Goal: Complete application form

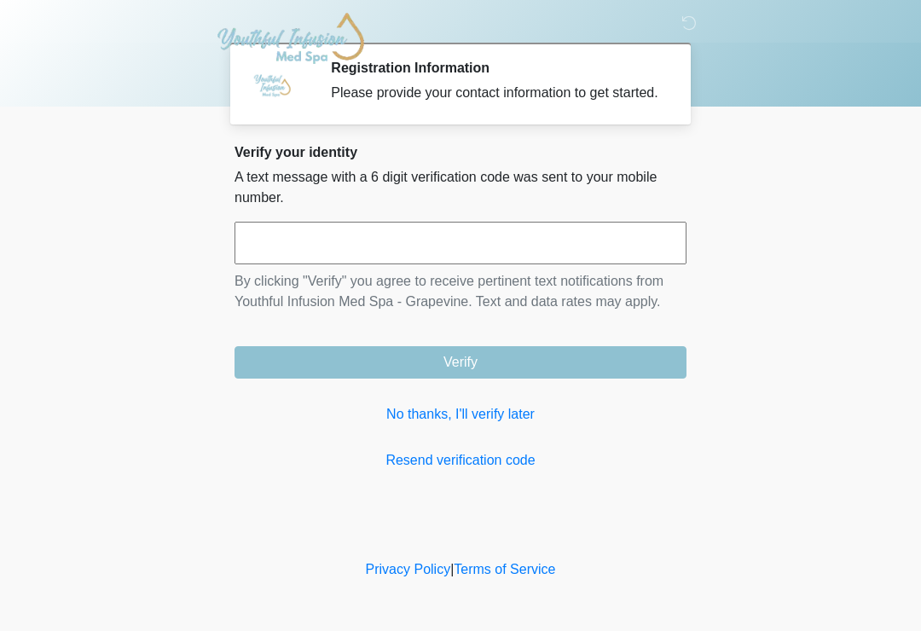
click at [607, 247] on input "text" at bounding box center [461, 243] width 452 height 43
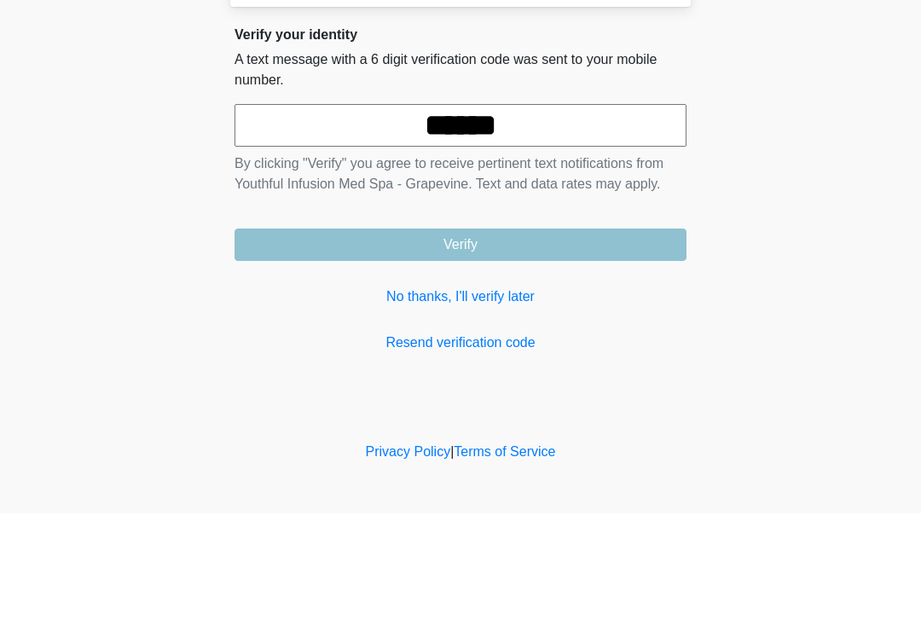
type input "******"
click at [607, 346] on button "Verify" at bounding box center [461, 362] width 452 height 32
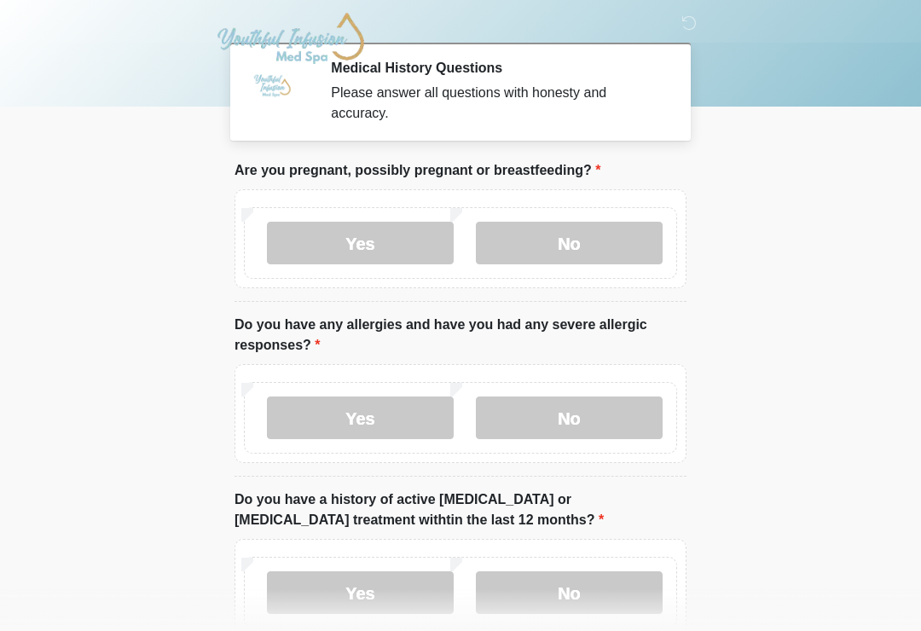
click at [636, 255] on label "No" at bounding box center [569, 243] width 187 height 43
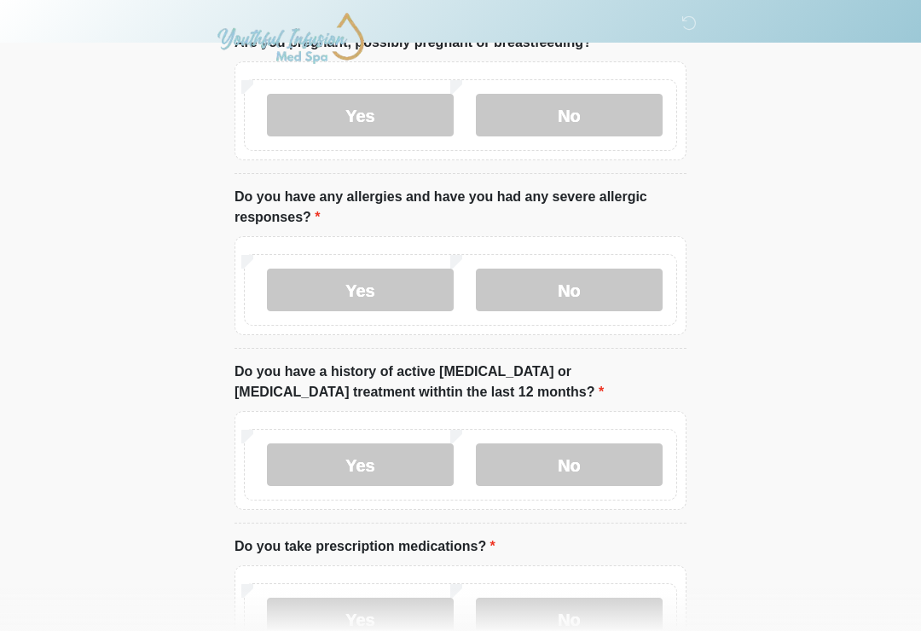
scroll to position [127, 0]
click at [568, 303] on label "No" at bounding box center [569, 291] width 187 height 43
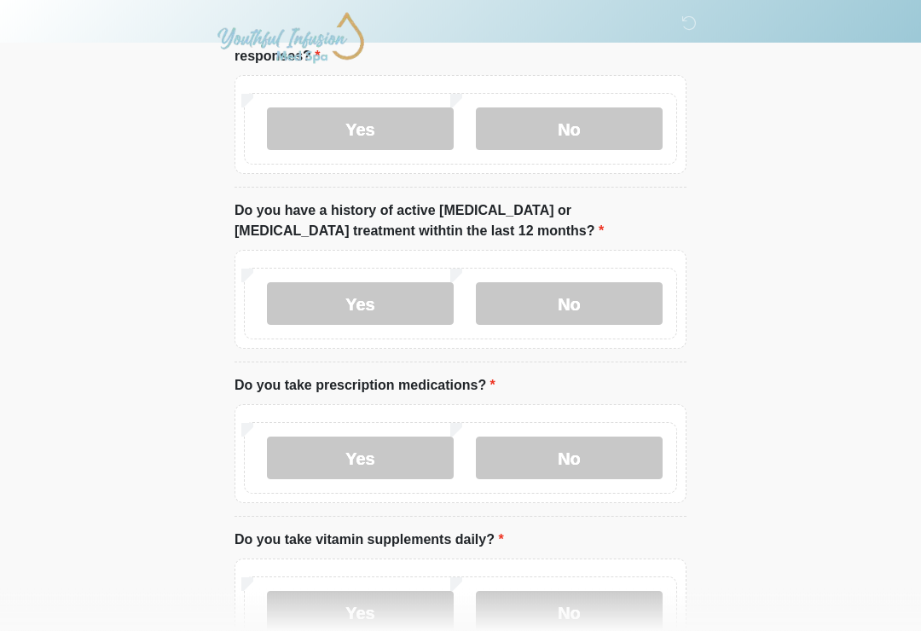
scroll to position [299, 0]
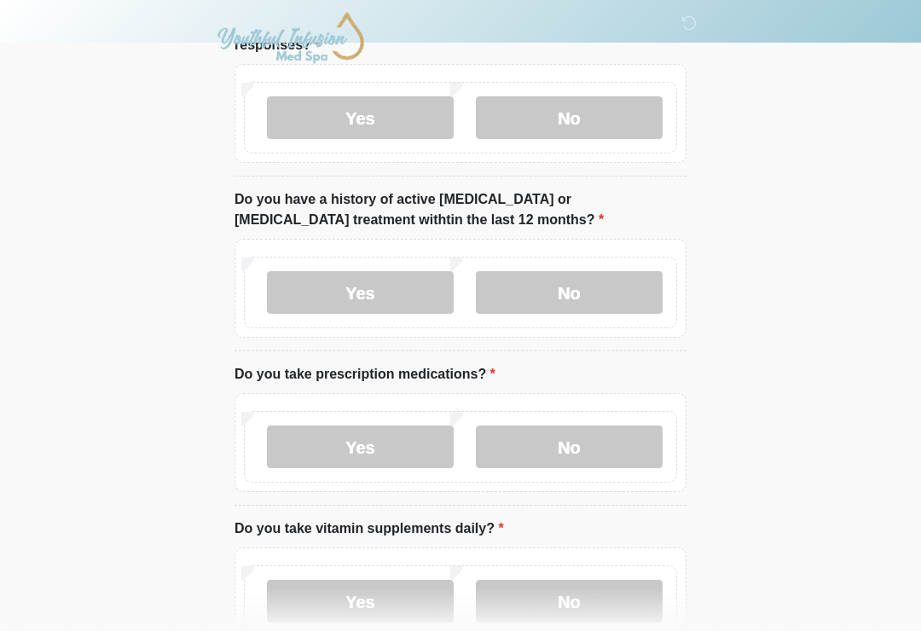
click at [583, 311] on label "No" at bounding box center [569, 293] width 187 height 43
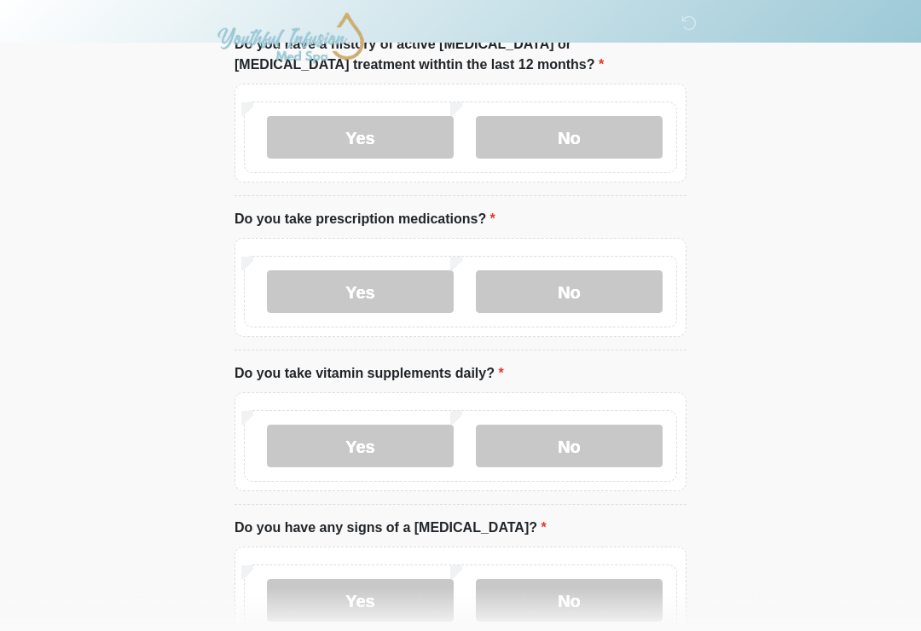
scroll to position [456, 0]
click at [379, 303] on label "Yes" at bounding box center [360, 291] width 187 height 43
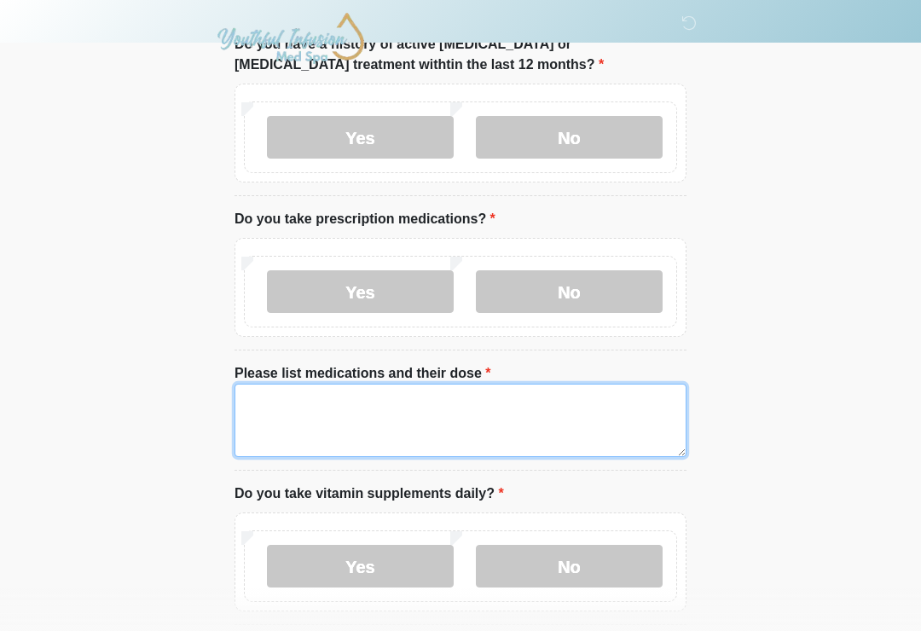
click at [357, 421] on textarea "Please list medications and their dose" at bounding box center [461, 420] width 452 height 73
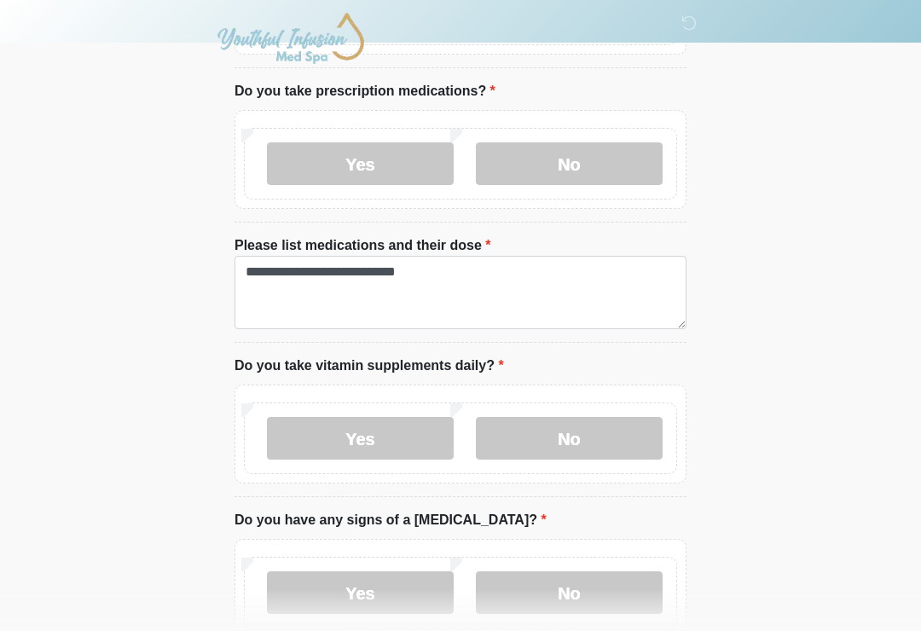
scroll to position [602, 0]
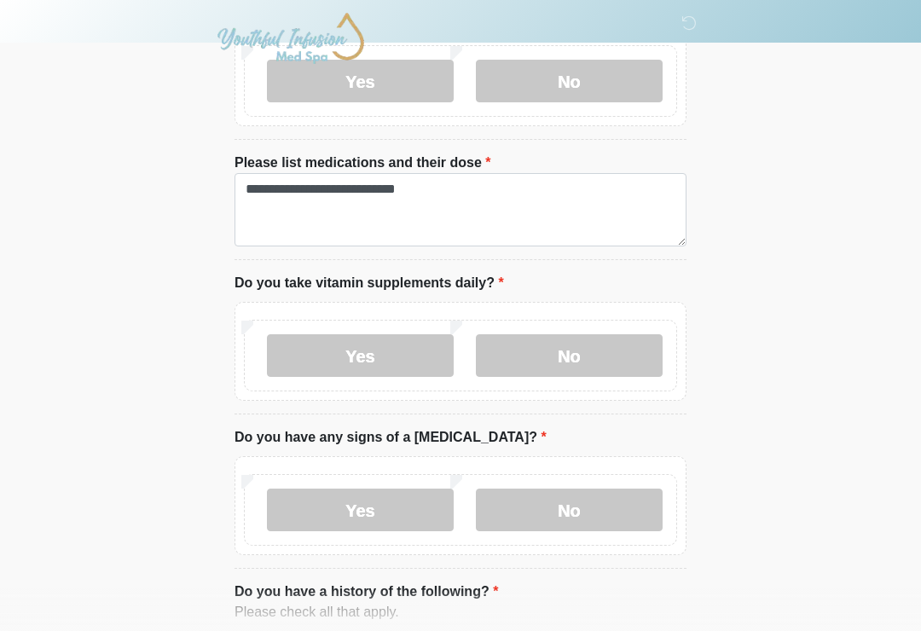
click at [400, 360] on label "Yes" at bounding box center [360, 355] width 187 height 43
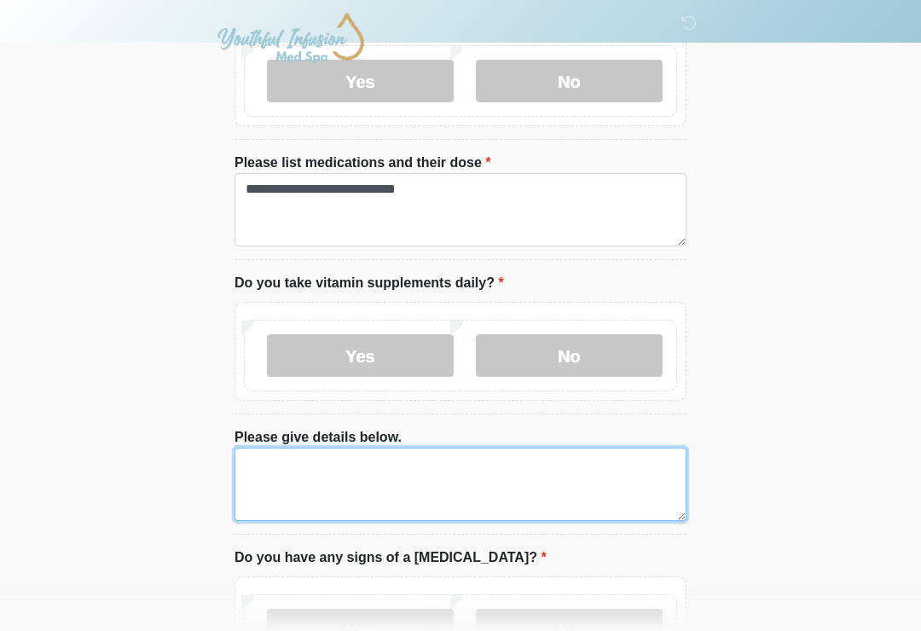
click at [382, 474] on textarea "Please give details below." at bounding box center [461, 484] width 452 height 73
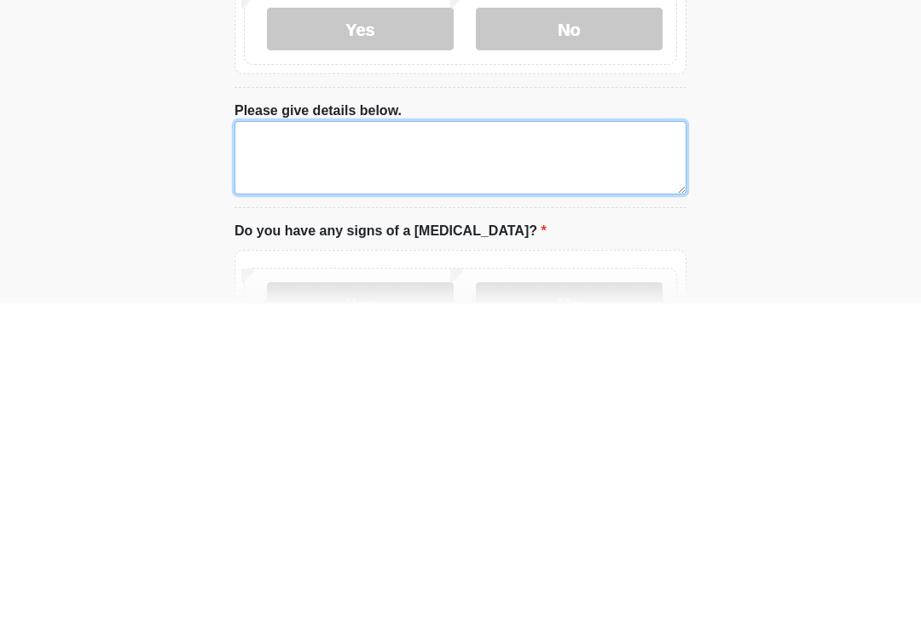
scroll to position [994, 0]
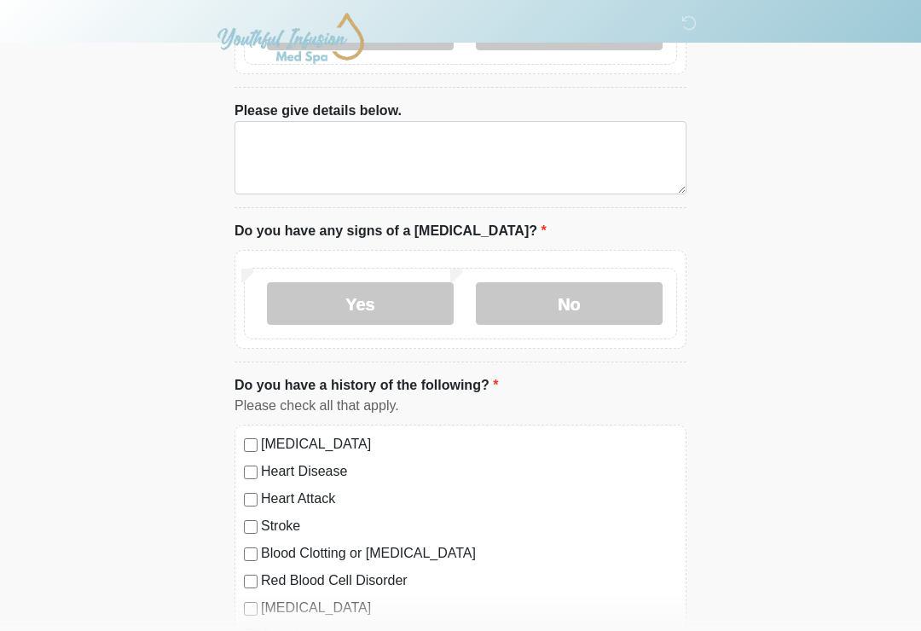
type textarea "**********"
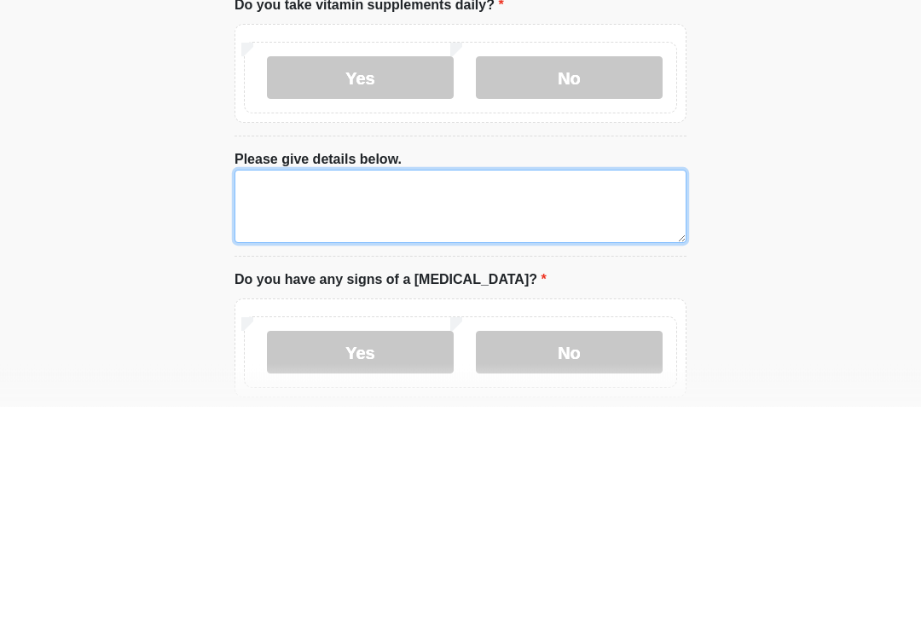
click at [560, 395] on textarea "Please give details below." at bounding box center [461, 431] width 452 height 73
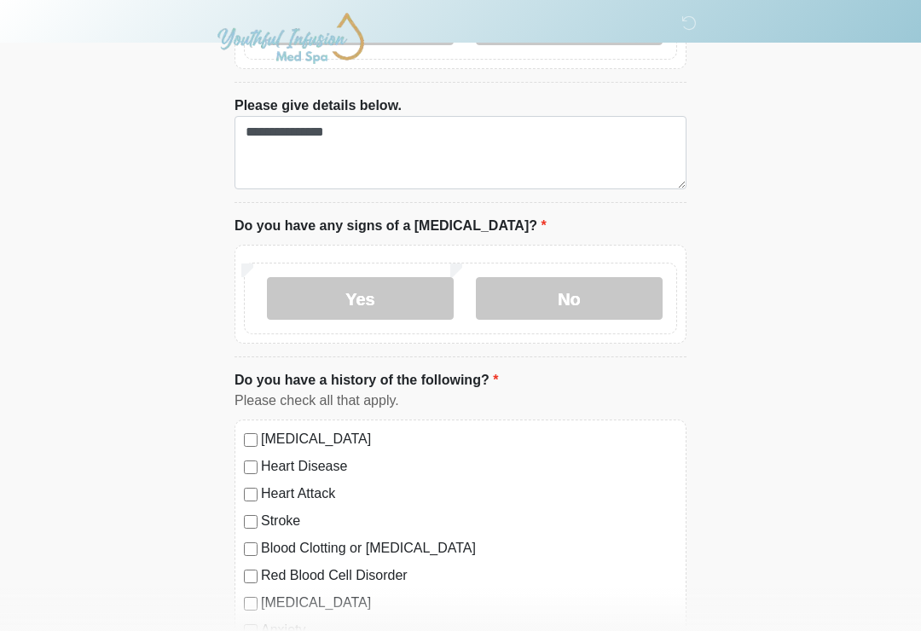
scroll to position [1000, 0]
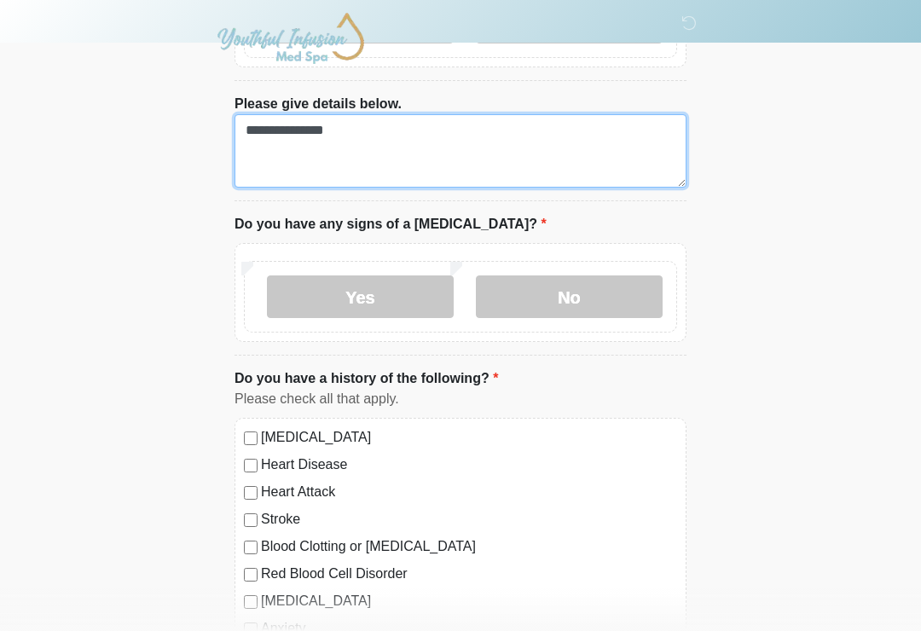
type textarea "**********"
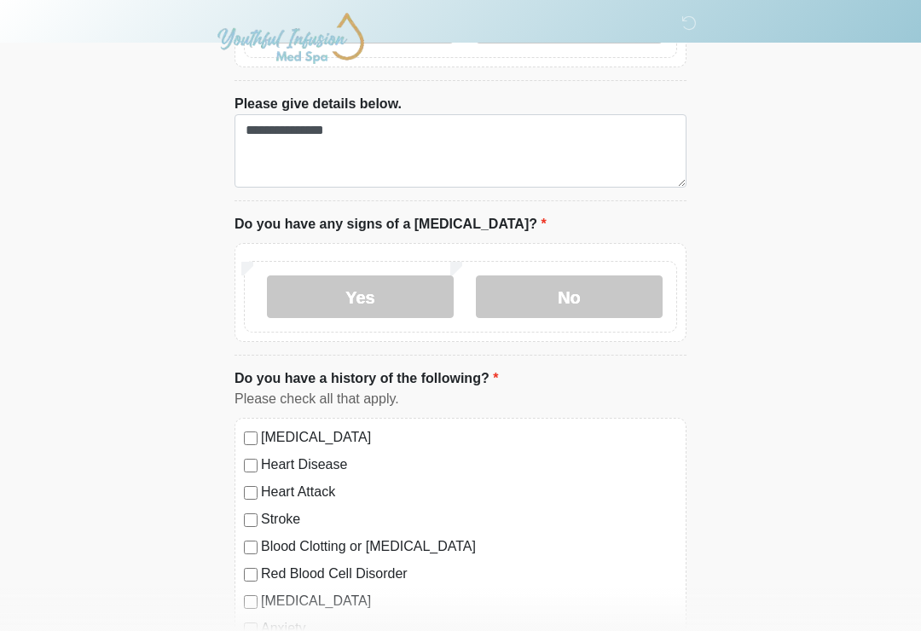
click at [642, 292] on label "No" at bounding box center [569, 297] width 187 height 43
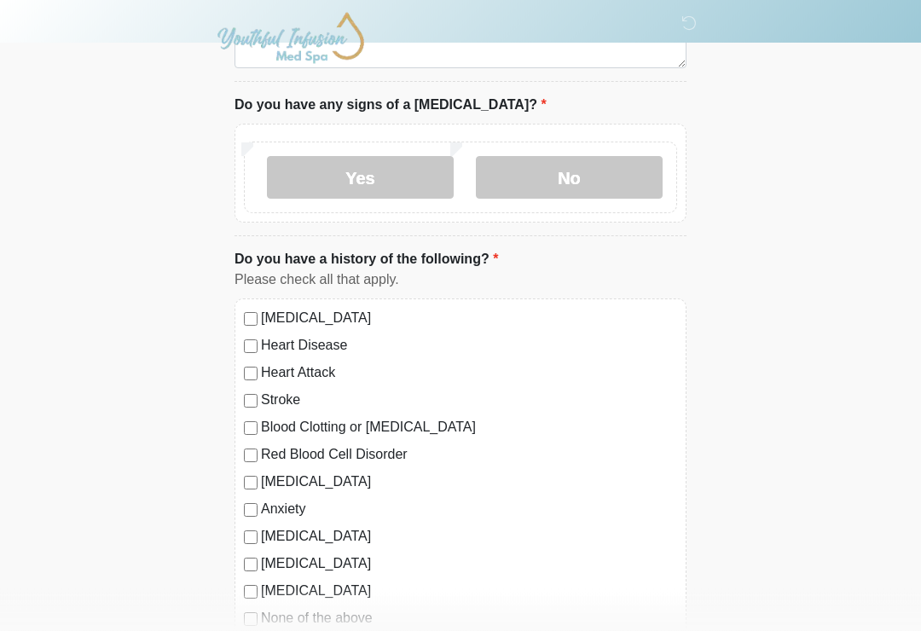
scroll to position [1123, 0]
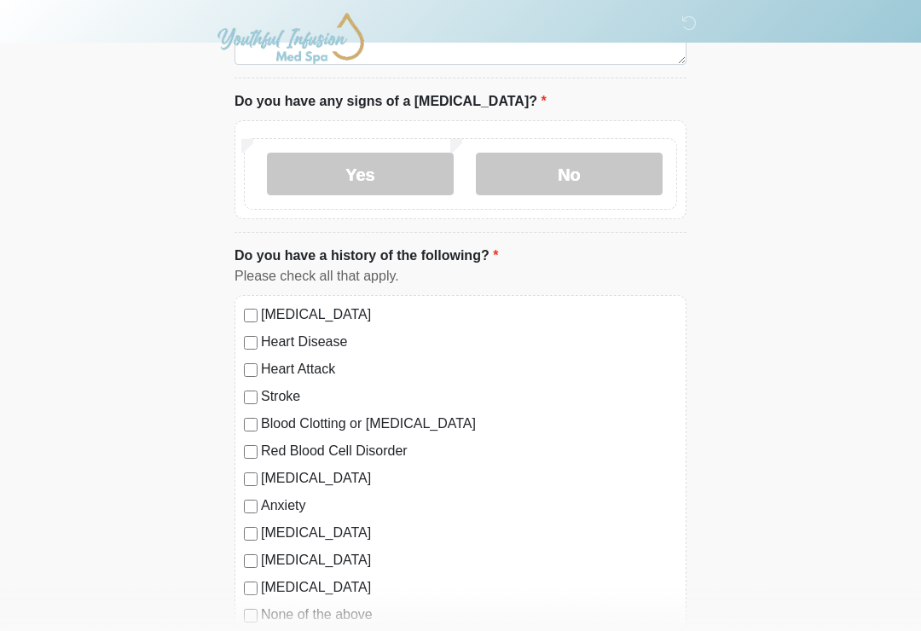
click at [263, 305] on label "High Blood Pressure" at bounding box center [469, 315] width 416 height 20
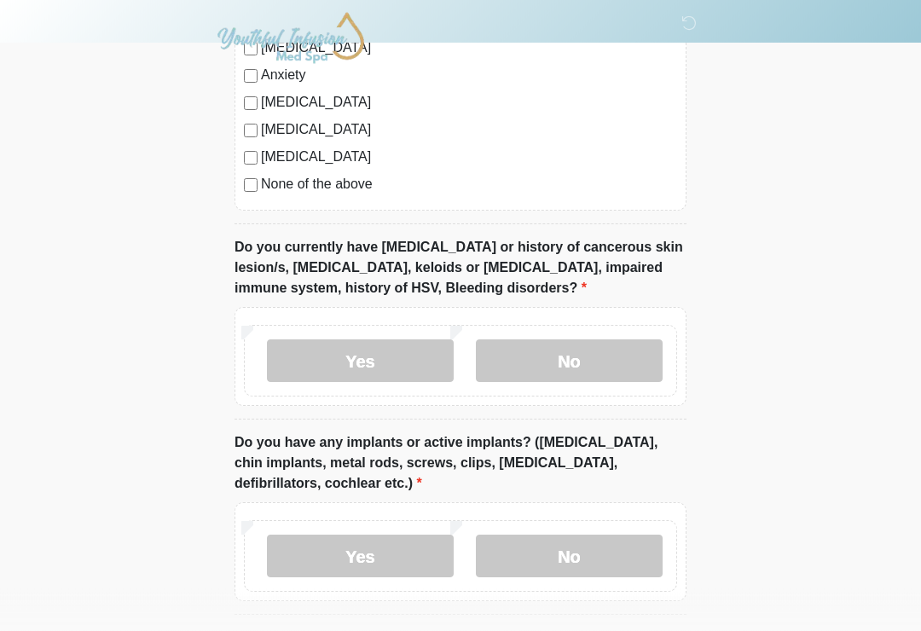
scroll to position [1553, 0]
click at [622, 354] on label "No" at bounding box center [569, 361] width 187 height 43
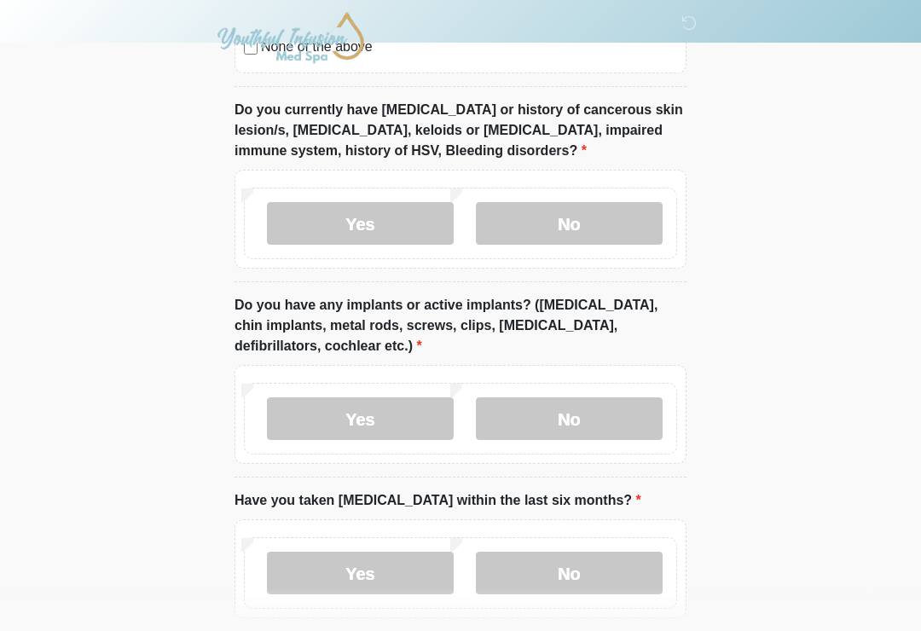
scroll to position [1693, 0]
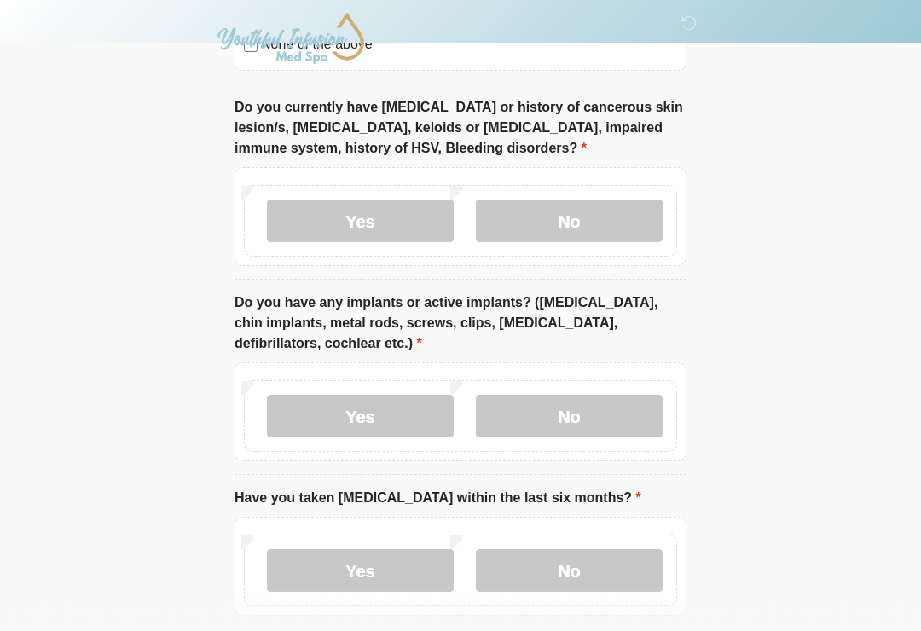
click at [406, 406] on label "Yes" at bounding box center [360, 416] width 187 height 43
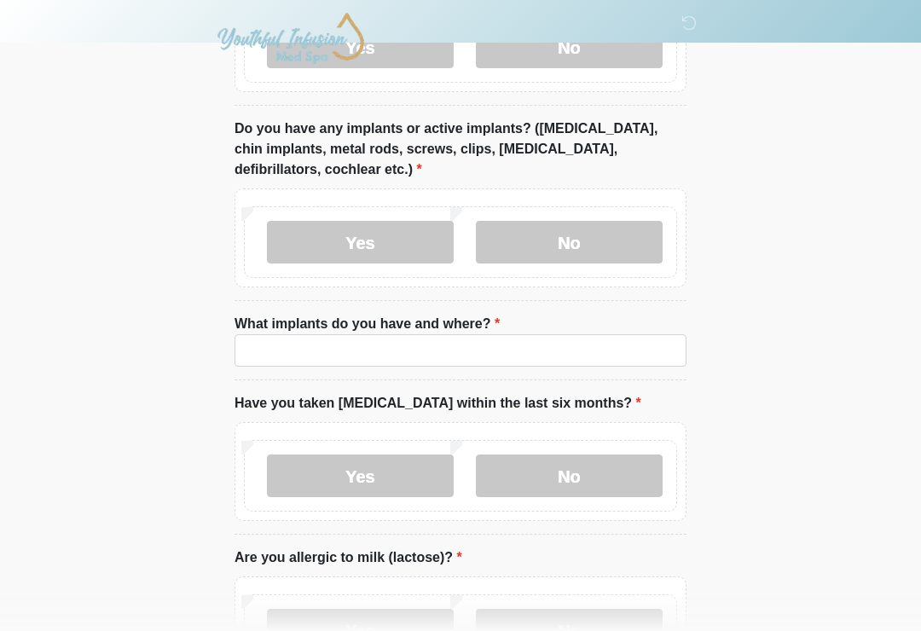
scroll to position [1872, 0]
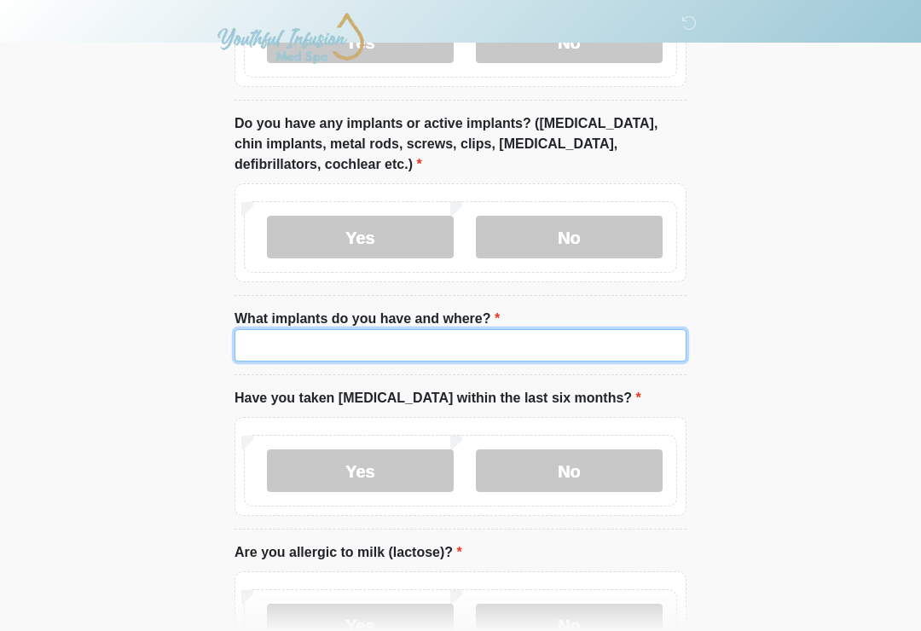
click at [622, 333] on input "What implants do you have and where?" at bounding box center [461, 345] width 452 height 32
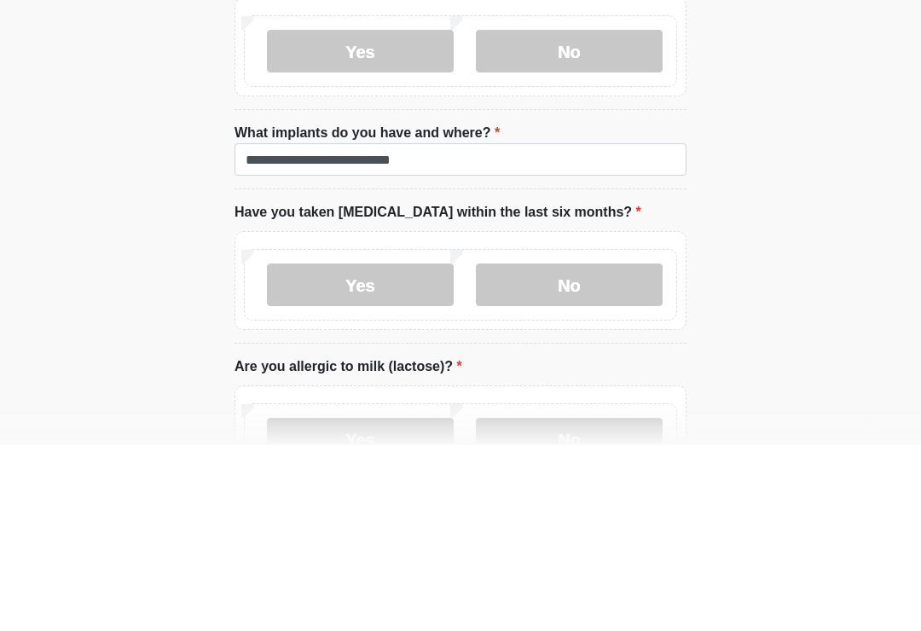
scroll to position [2031, 0]
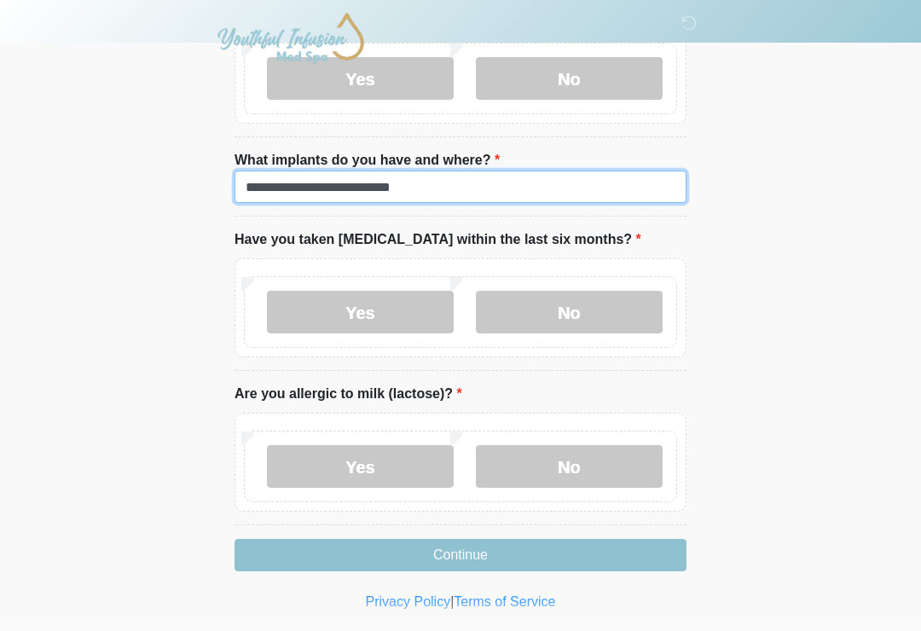
type input "**********"
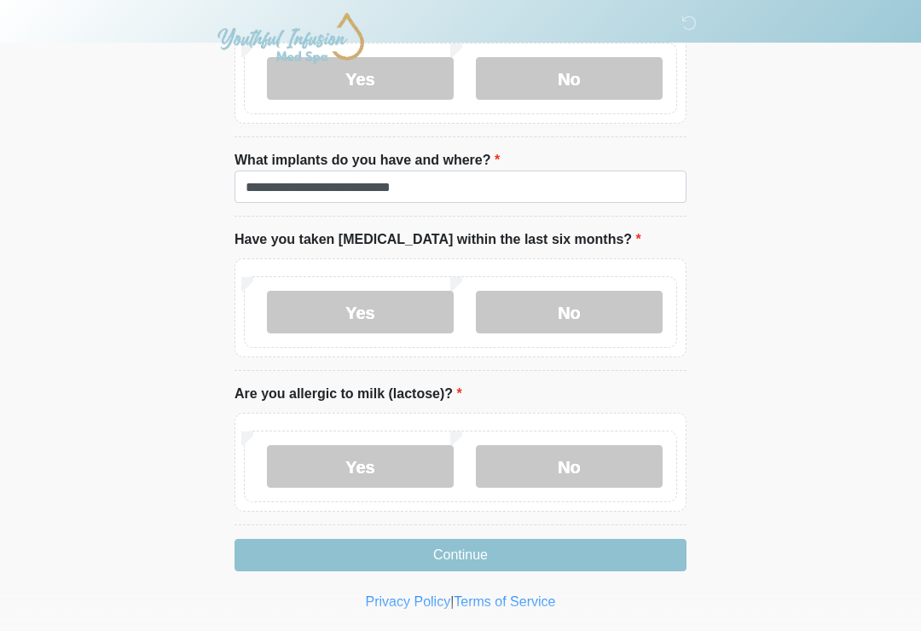
click at [630, 302] on label "No" at bounding box center [569, 312] width 187 height 43
click at [409, 463] on label "Yes" at bounding box center [360, 466] width 187 height 43
click at [619, 545] on button "Continue" at bounding box center [461, 555] width 452 height 32
click at [640, 548] on button "Continue" at bounding box center [461, 555] width 452 height 32
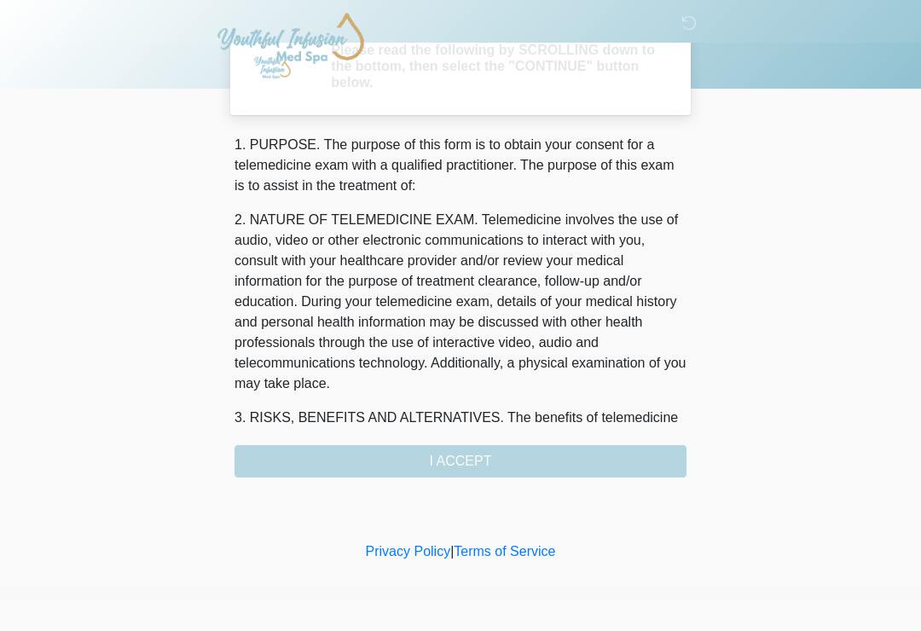
scroll to position [0, 0]
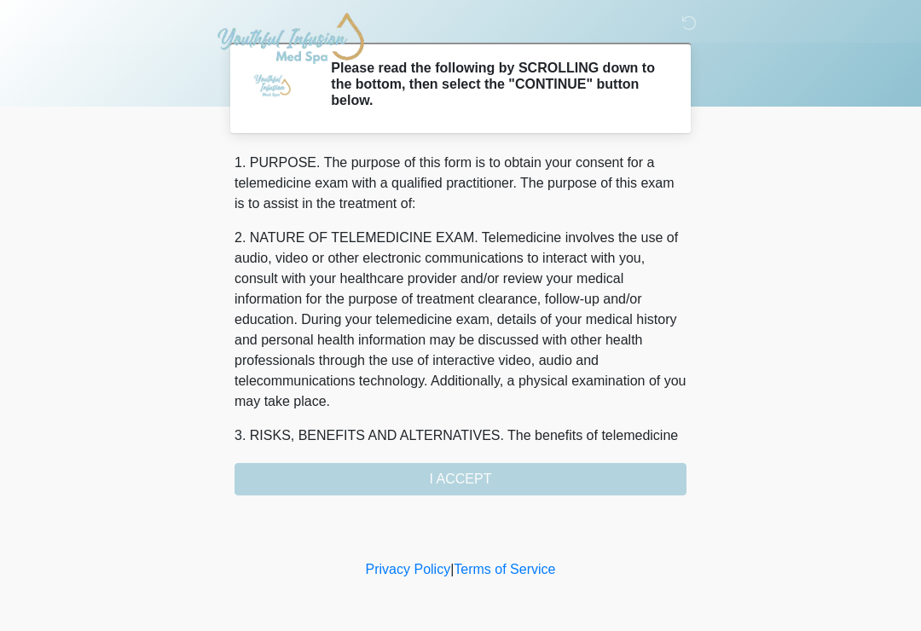
click at [613, 467] on div "1. PURPOSE. The purpose of this form is to obtain your consent for a telemedici…" at bounding box center [461, 324] width 452 height 343
click at [501, 479] on div "1. PURPOSE. The purpose of this form is to obtain your consent for a telemedici…" at bounding box center [461, 324] width 452 height 343
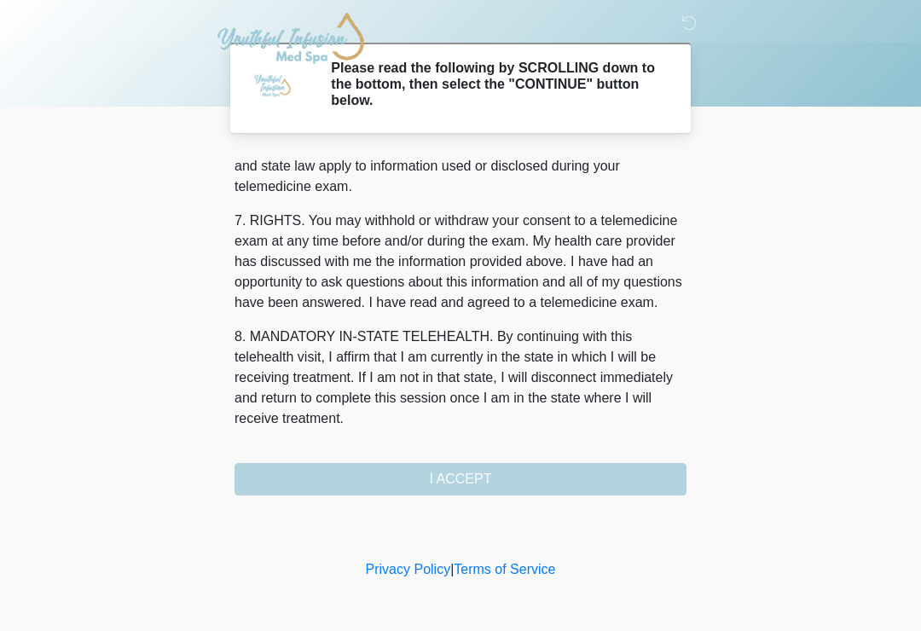
scroll to position [720, 0]
click at [514, 468] on button "I ACCEPT" at bounding box center [461, 479] width 452 height 32
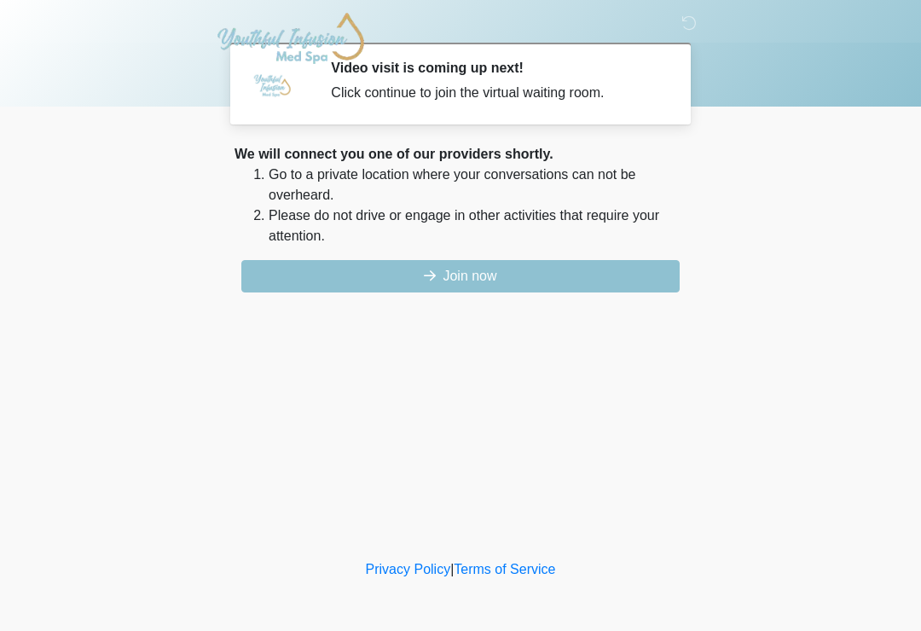
click at [588, 270] on button "Join now" at bounding box center [460, 276] width 438 height 32
